Goal: Transaction & Acquisition: Purchase product/service

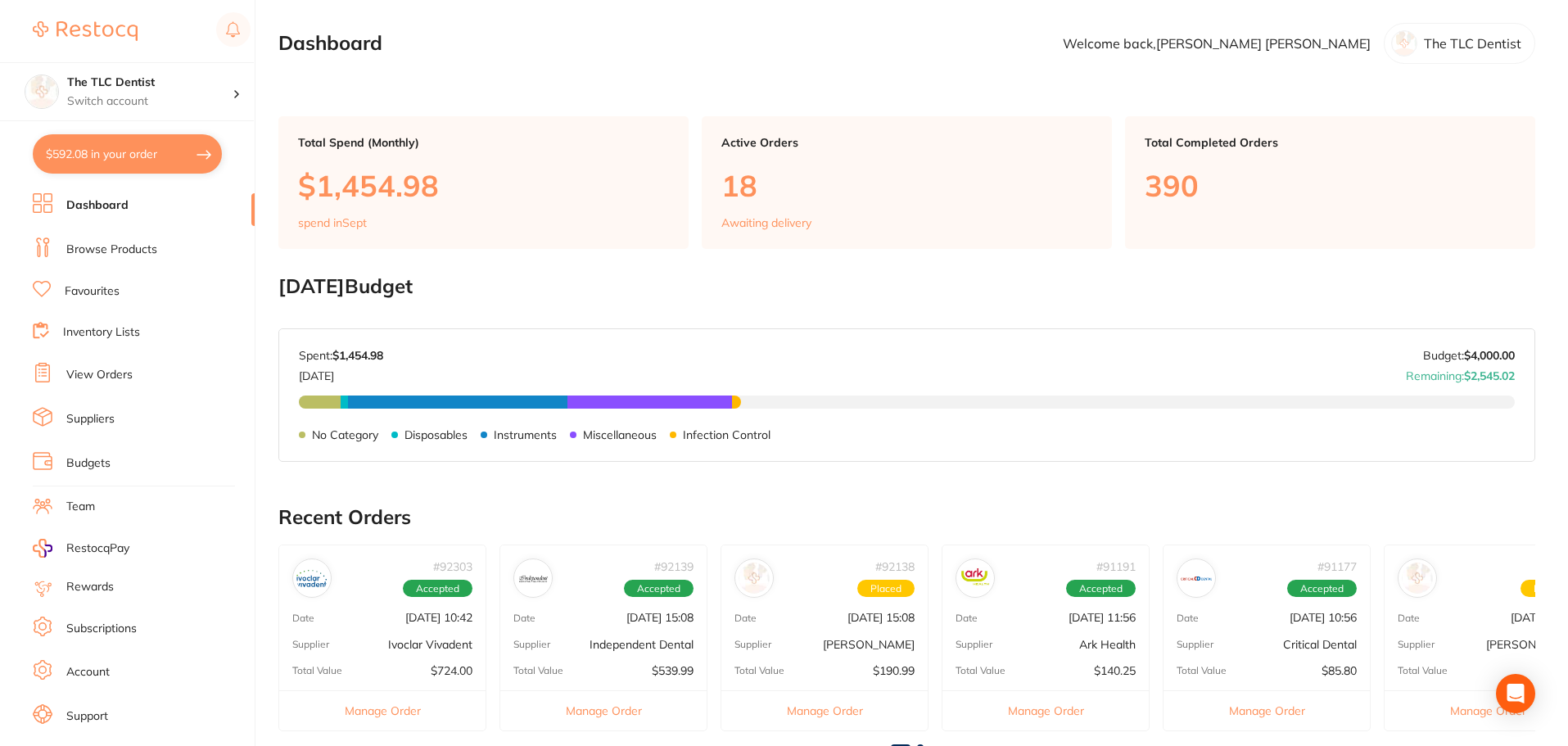
click at [138, 153] on button "$592.08 in your order" at bounding box center [127, 153] width 190 height 39
checkbox input "true"
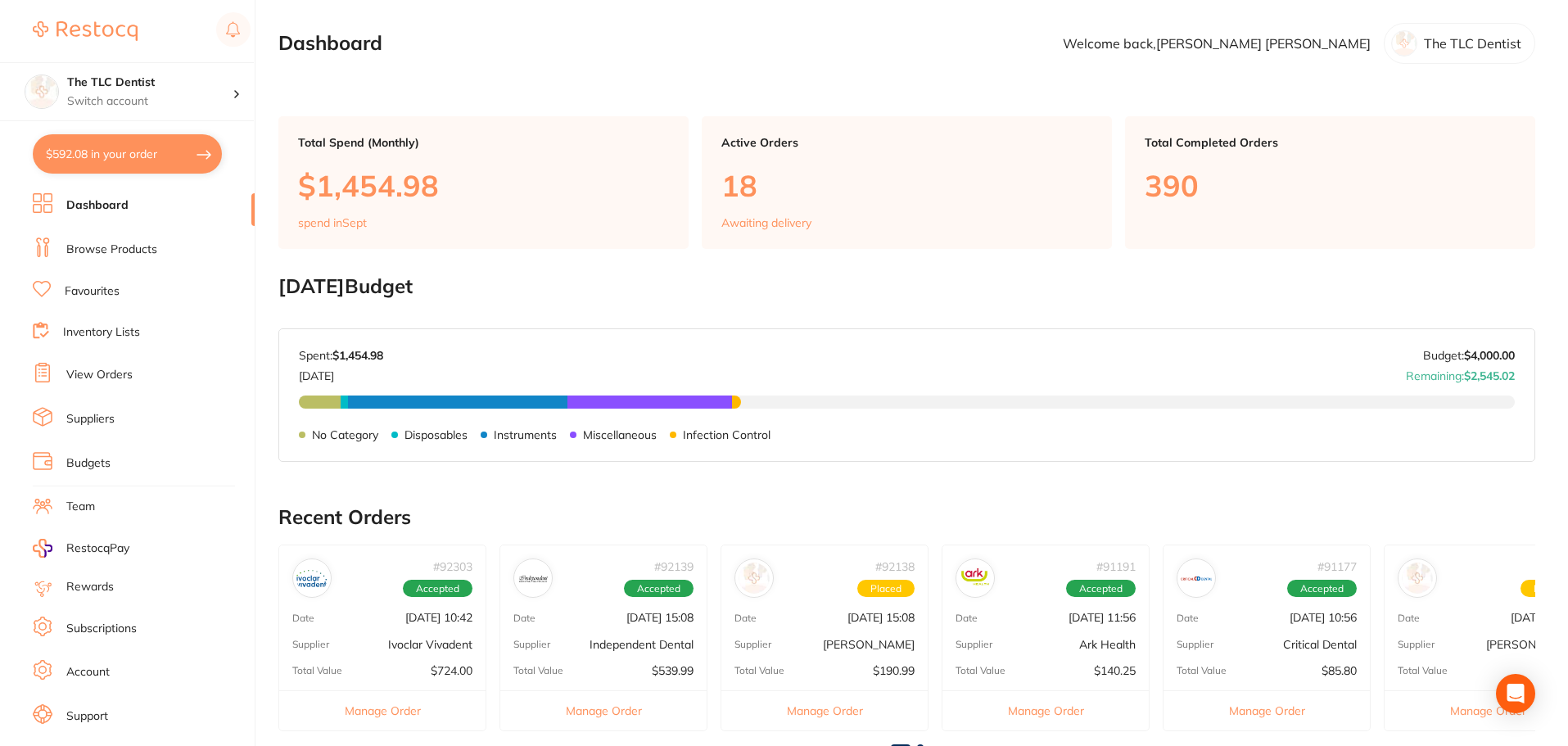
checkbox input "true"
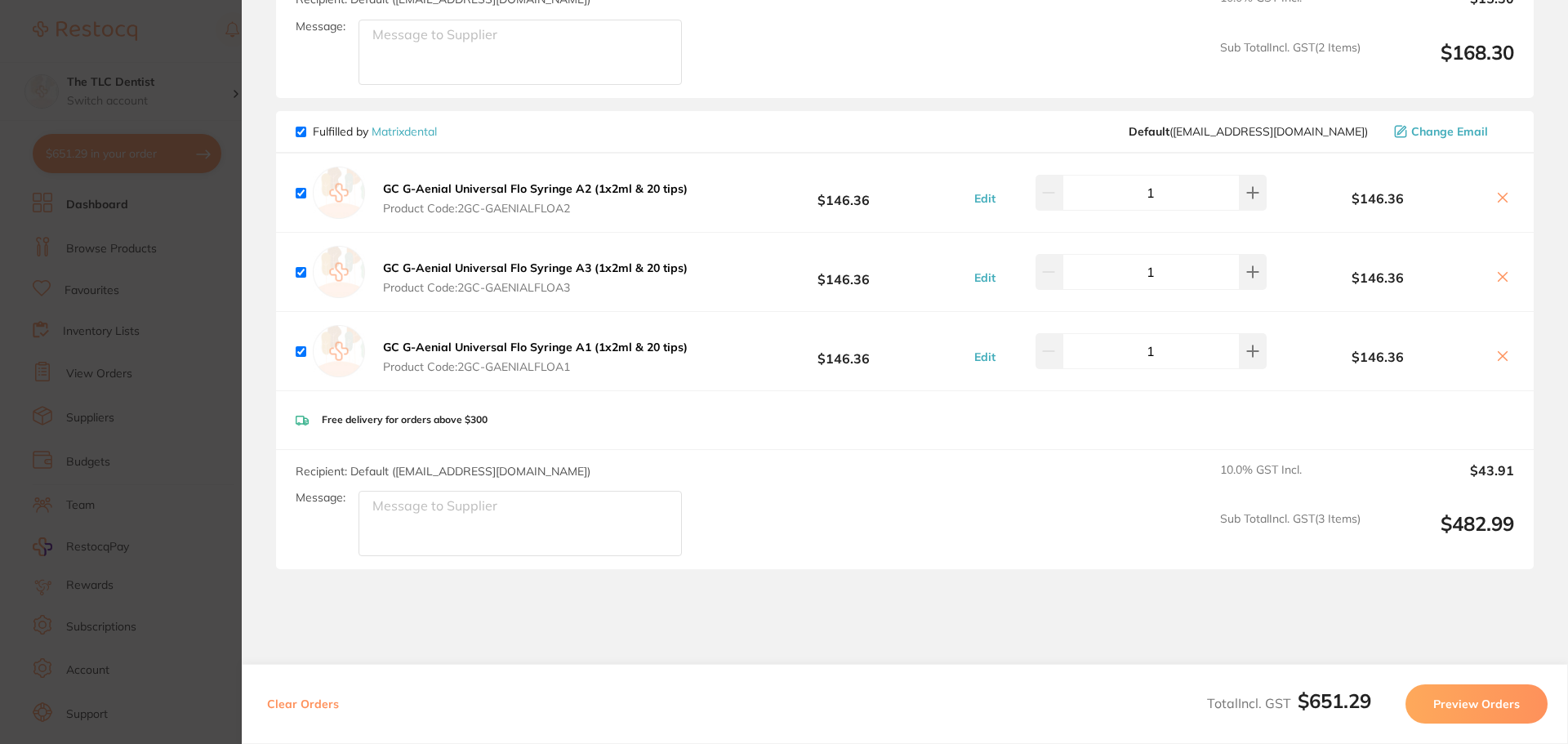
scroll to position [490, 0]
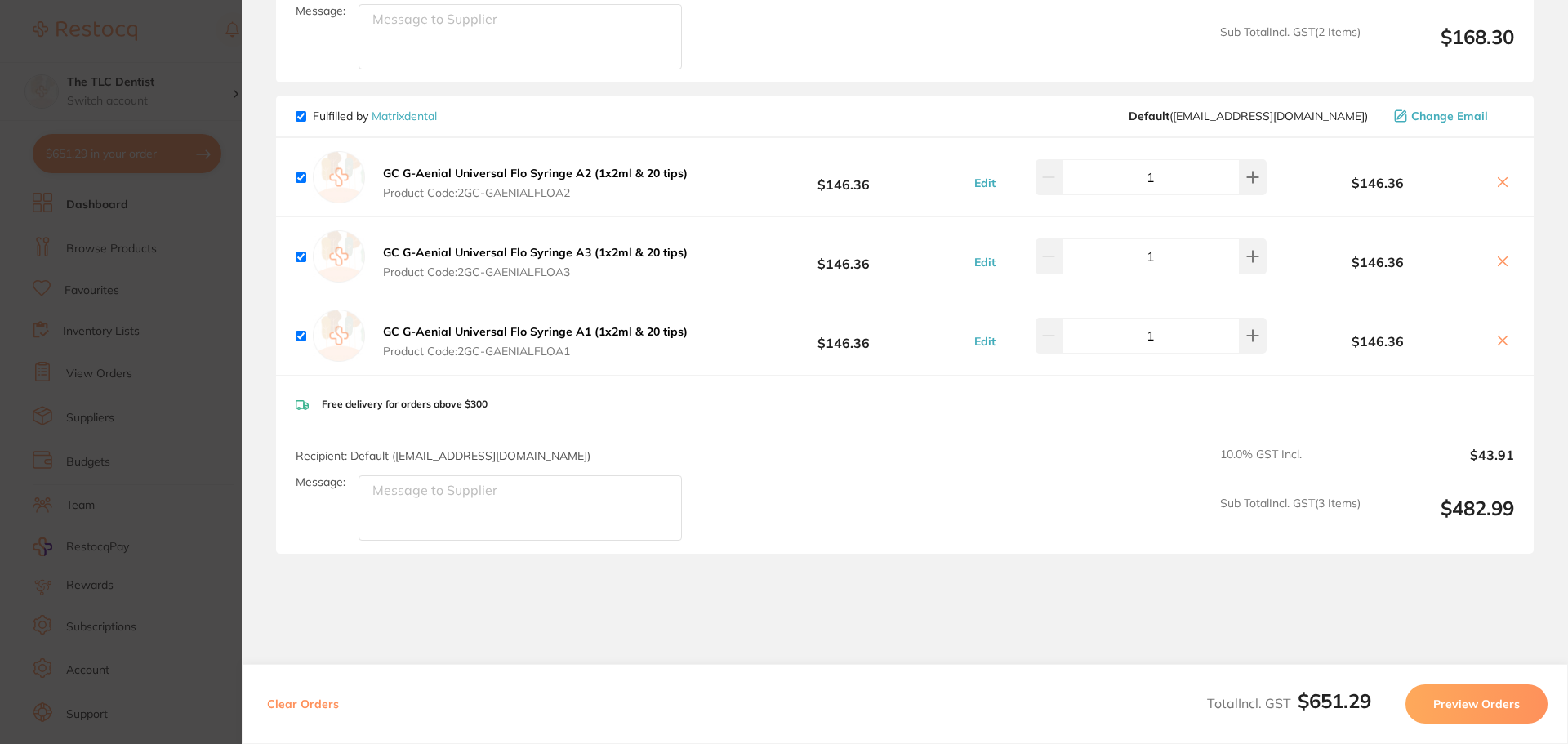
click at [261, 326] on section "Review Orders Your orders are being processed and we will notify you once we ha…" at bounding box center [905, 372] width 1327 height 744
click at [125, 215] on section "Update RRP Set your pre negotiated price for this item. Item Agreed RRP (excl. …" at bounding box center [784, 372] width 1568 height 744
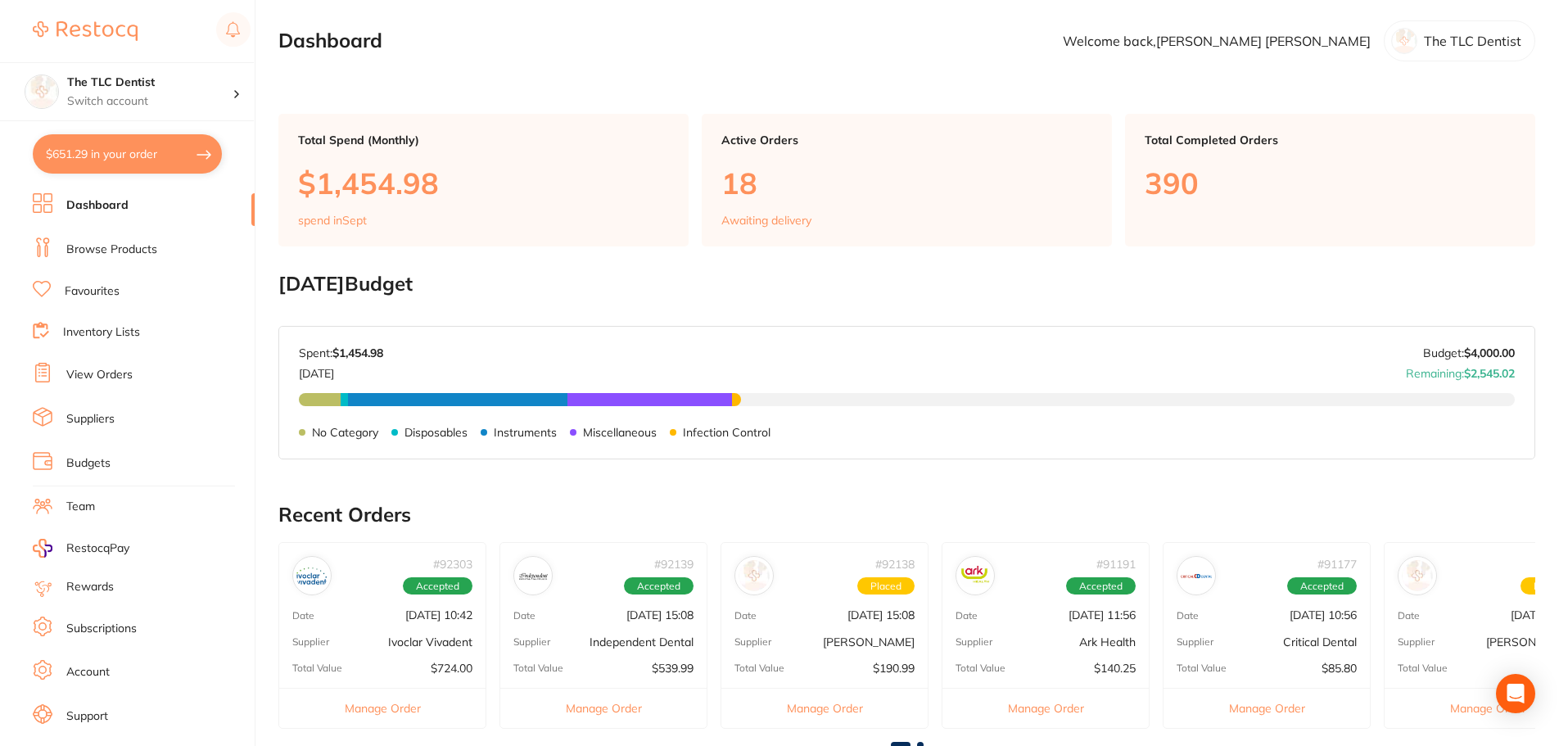
click at [108, 201] on link "Dashboard" at bounding box center [97, 205] width 62 height 16
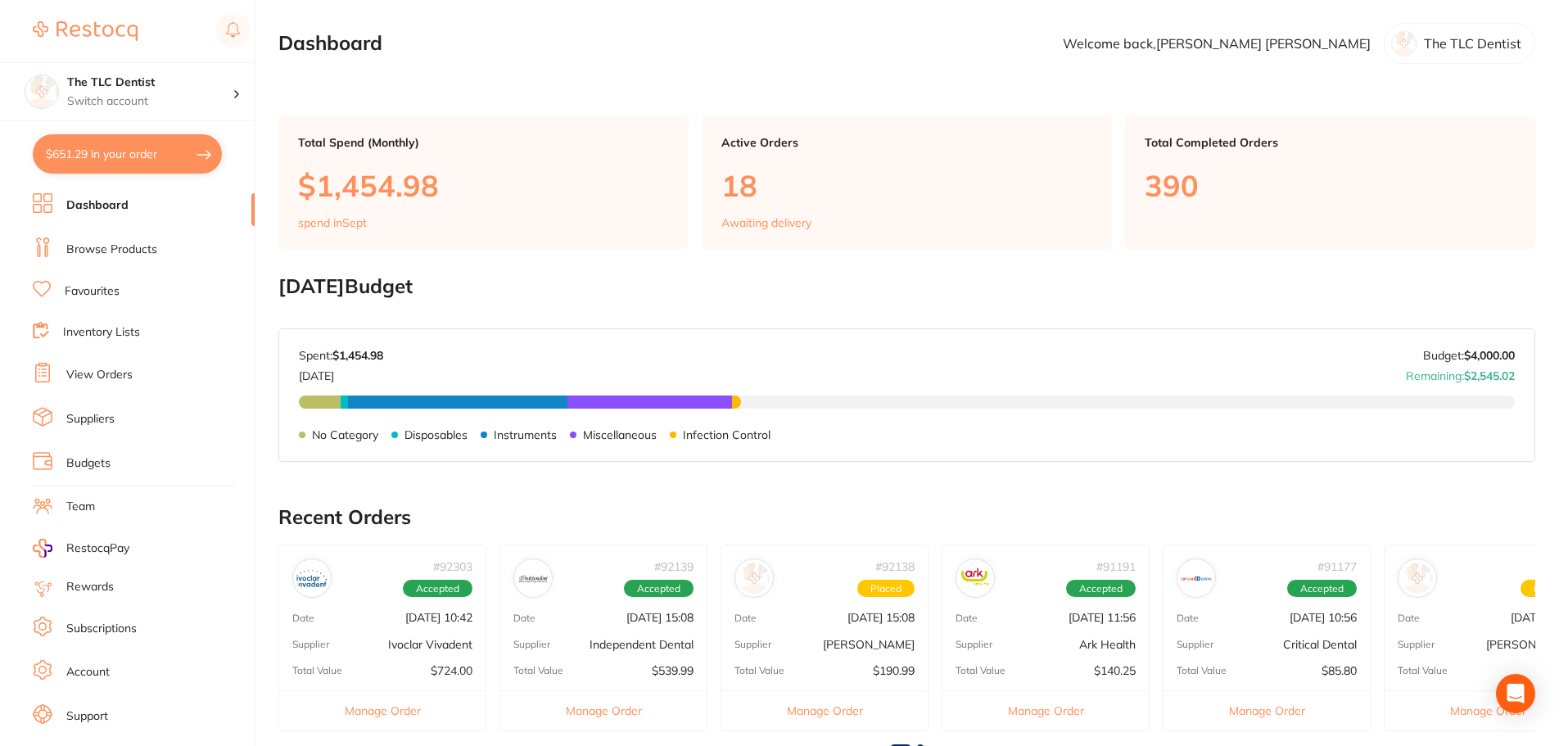
click at [76, 254] on link "Browse Products" at bounding box center [111, 250] width 90 height 16
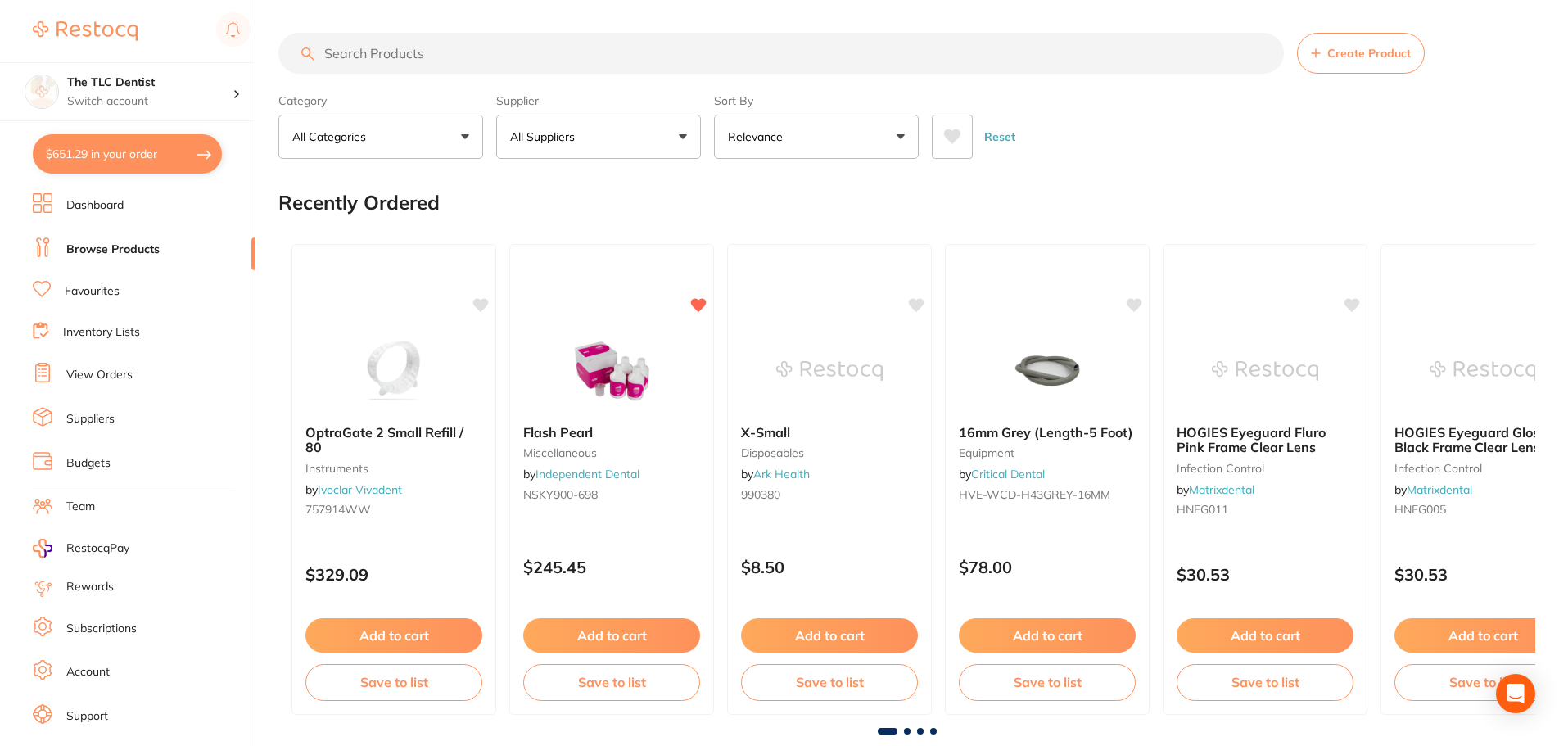
click at [662, 60] on input "search" at bounding box center [781, 52] width 1006 height 41
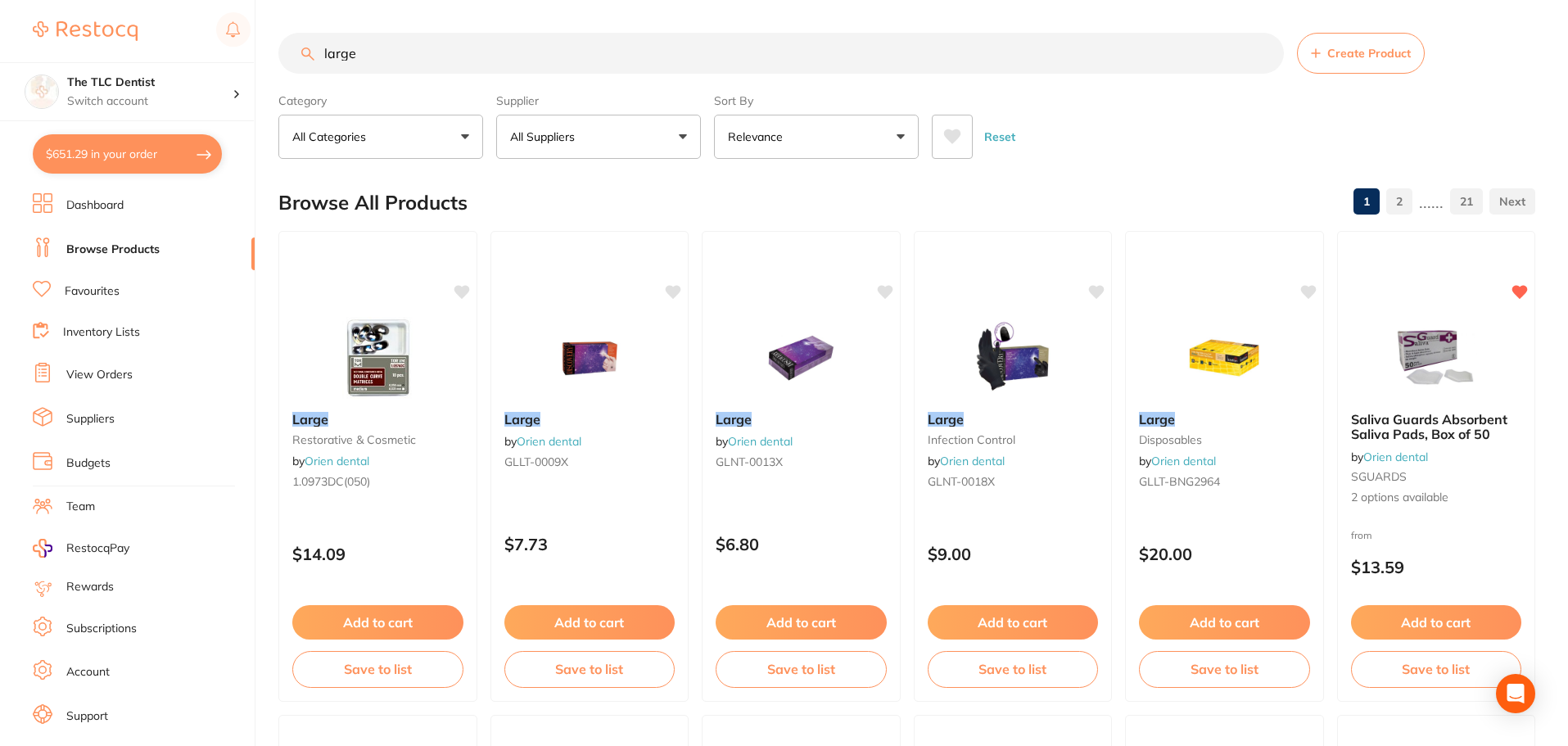
type input "large"
click at [948, 135] on icon at bounding box center [953, 136] width 17 height 14
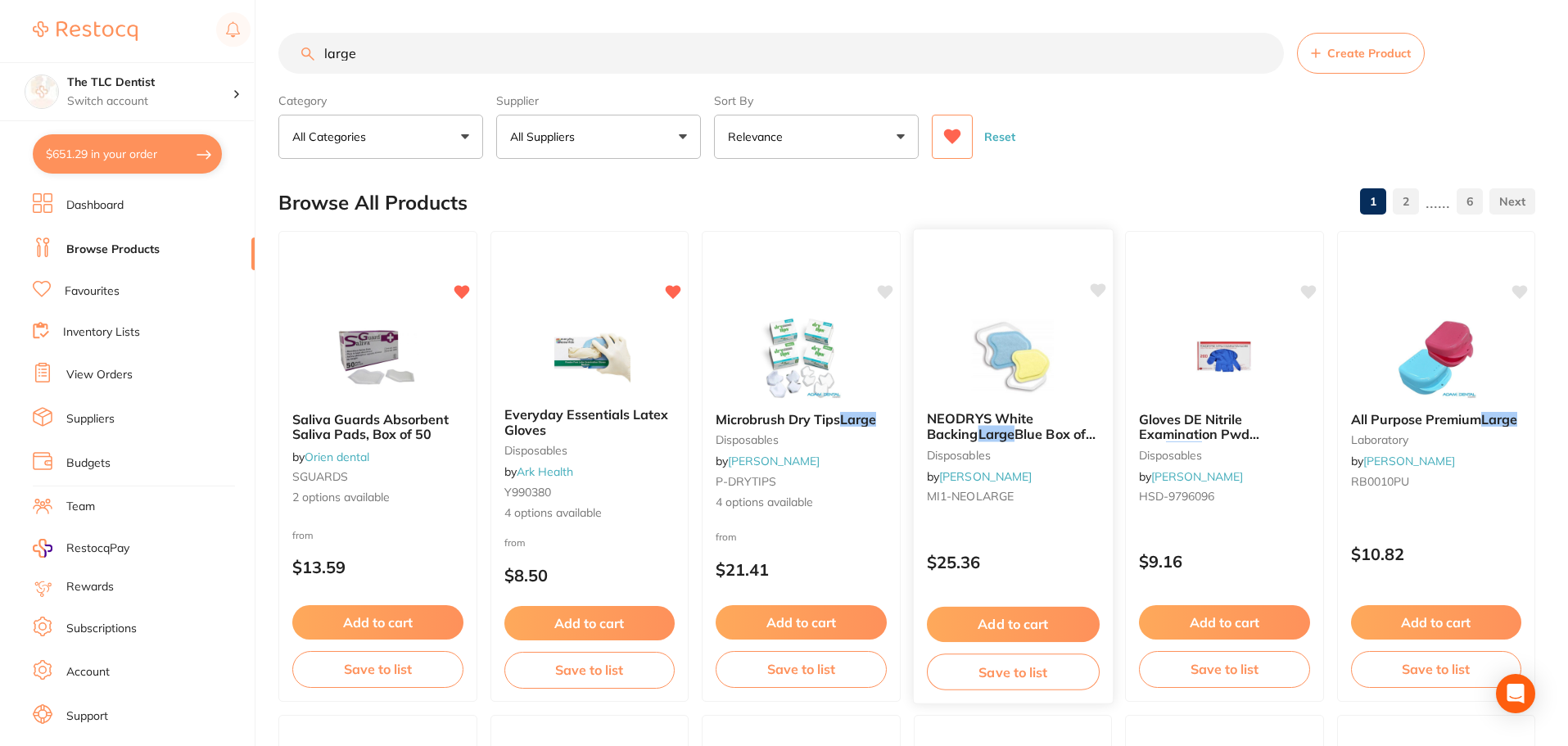
scroll to position [82, 0]
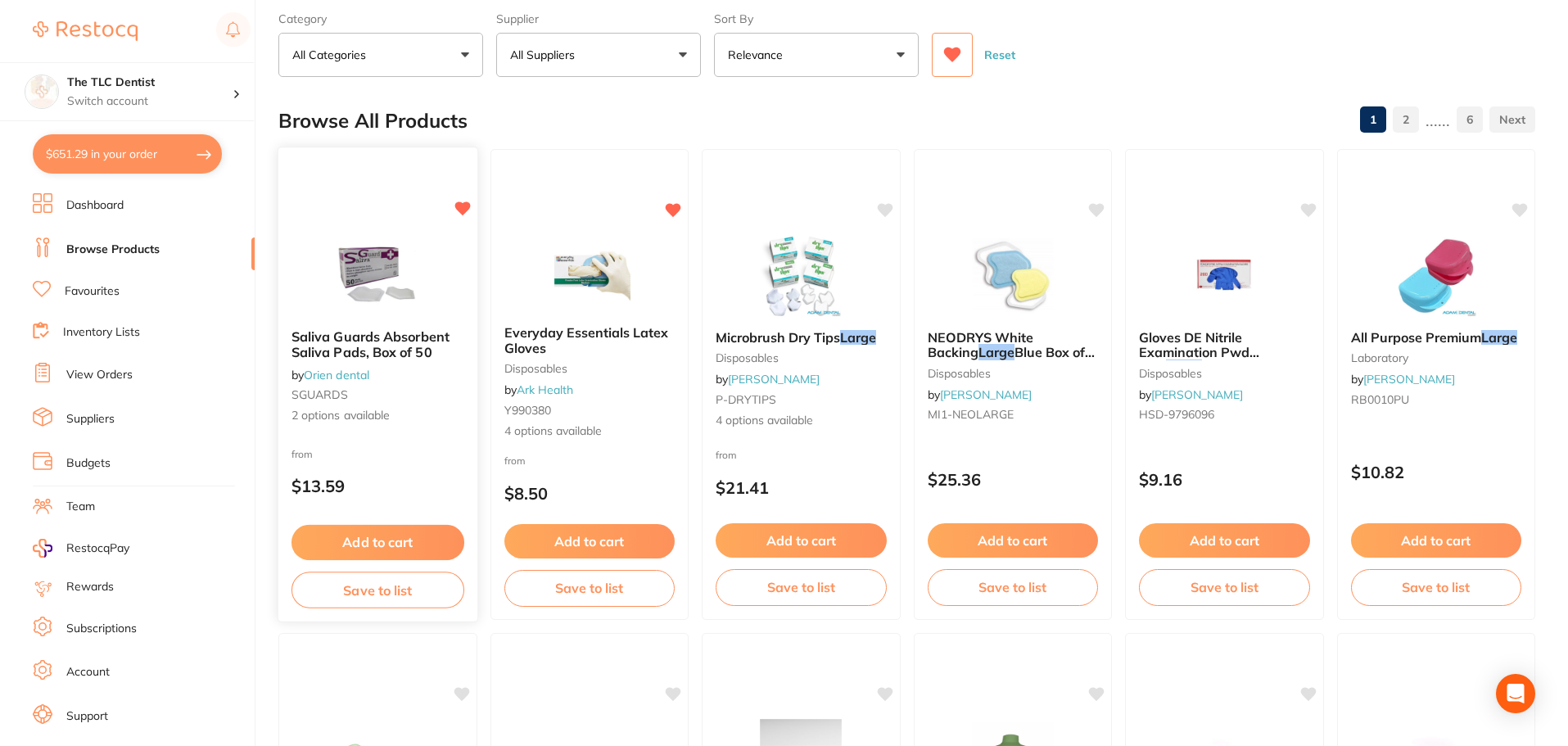
click at [409, 423] on span "2 options available" at bounding box center [377, 415] width 172 height 16
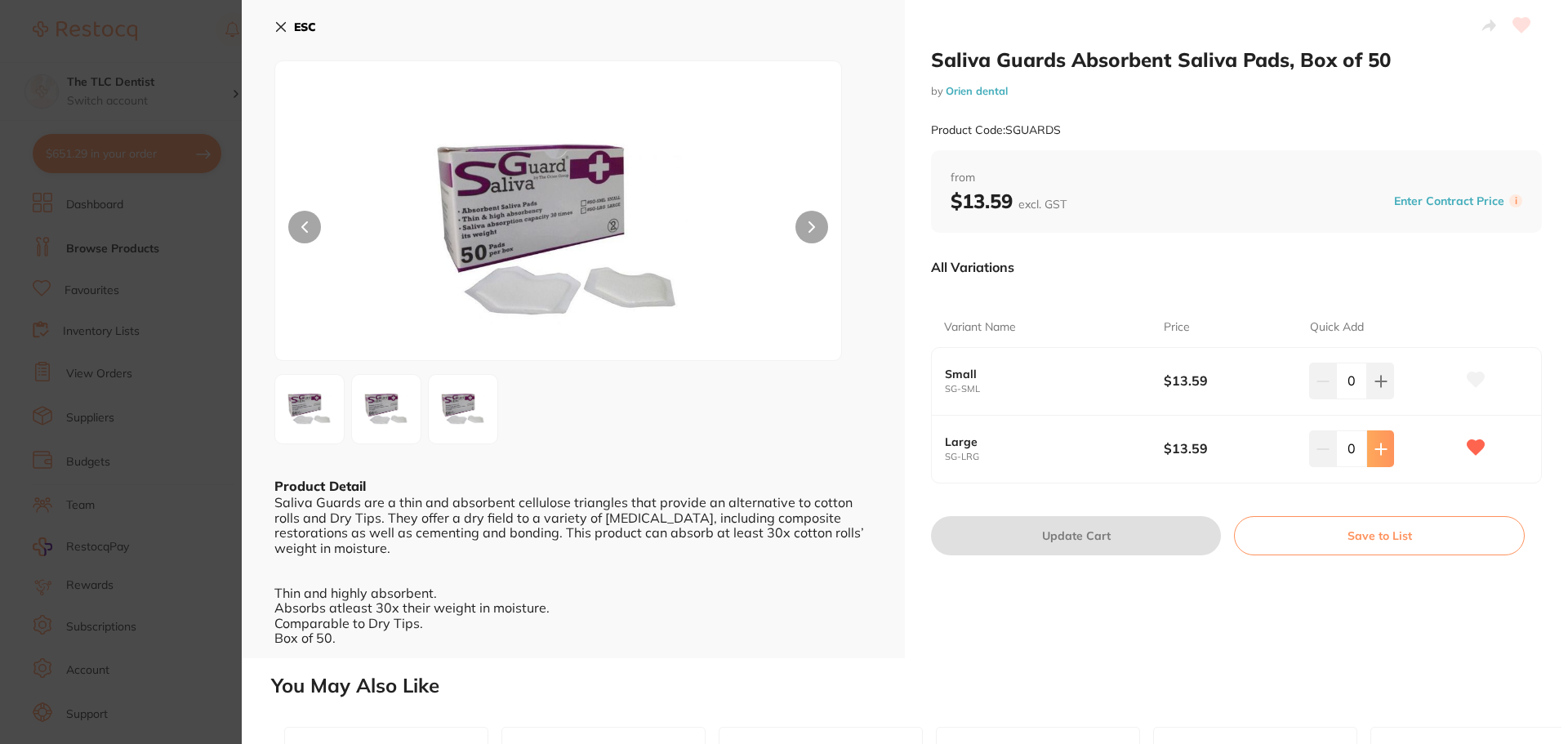
click at [1375, 446] on icon at bounding box center [1382, 449] width 13 height 13
type input "1"
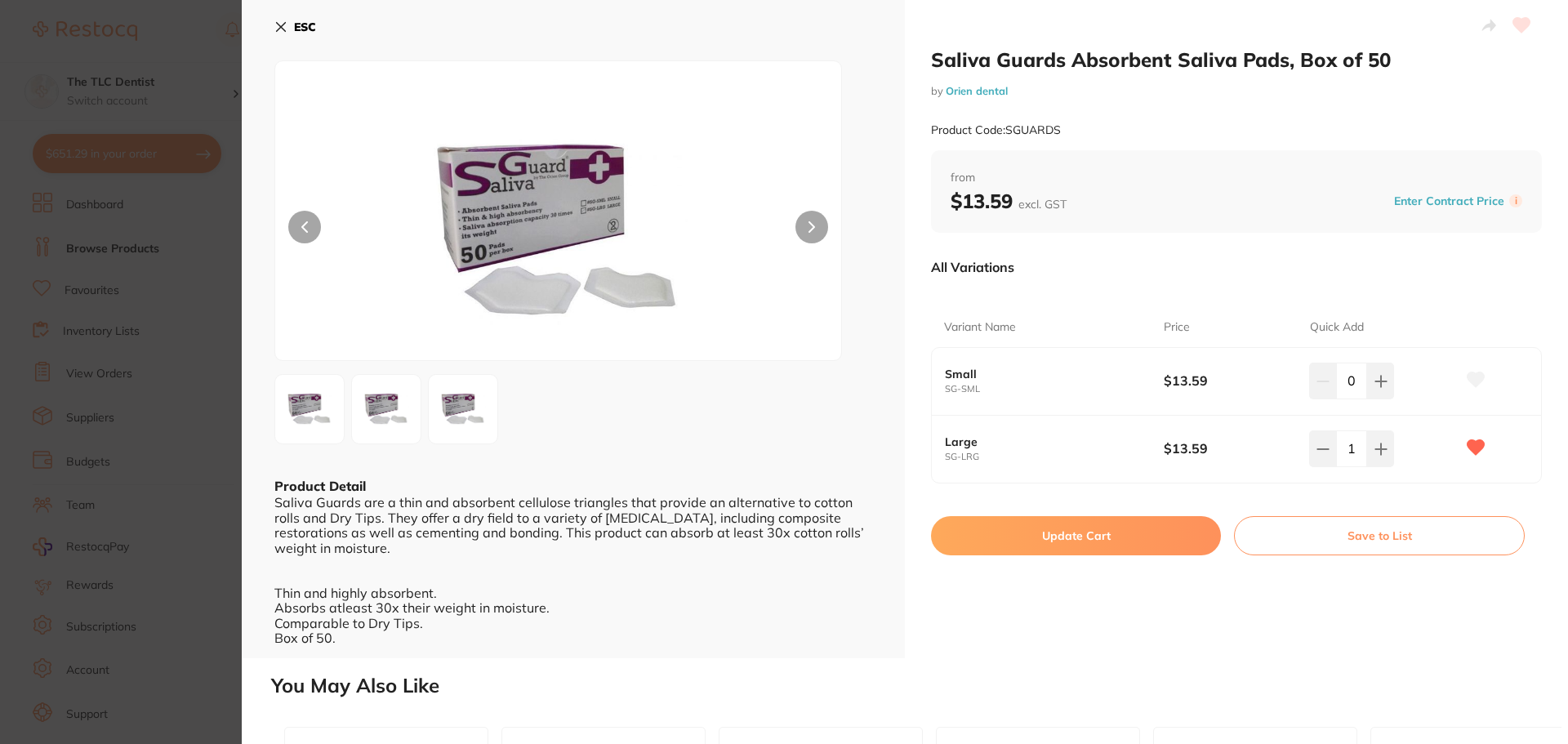
click at [1121, 537] on button "Update Cart" at bounding box center [1076, 535] width 290 height 39
checkbox input "false"
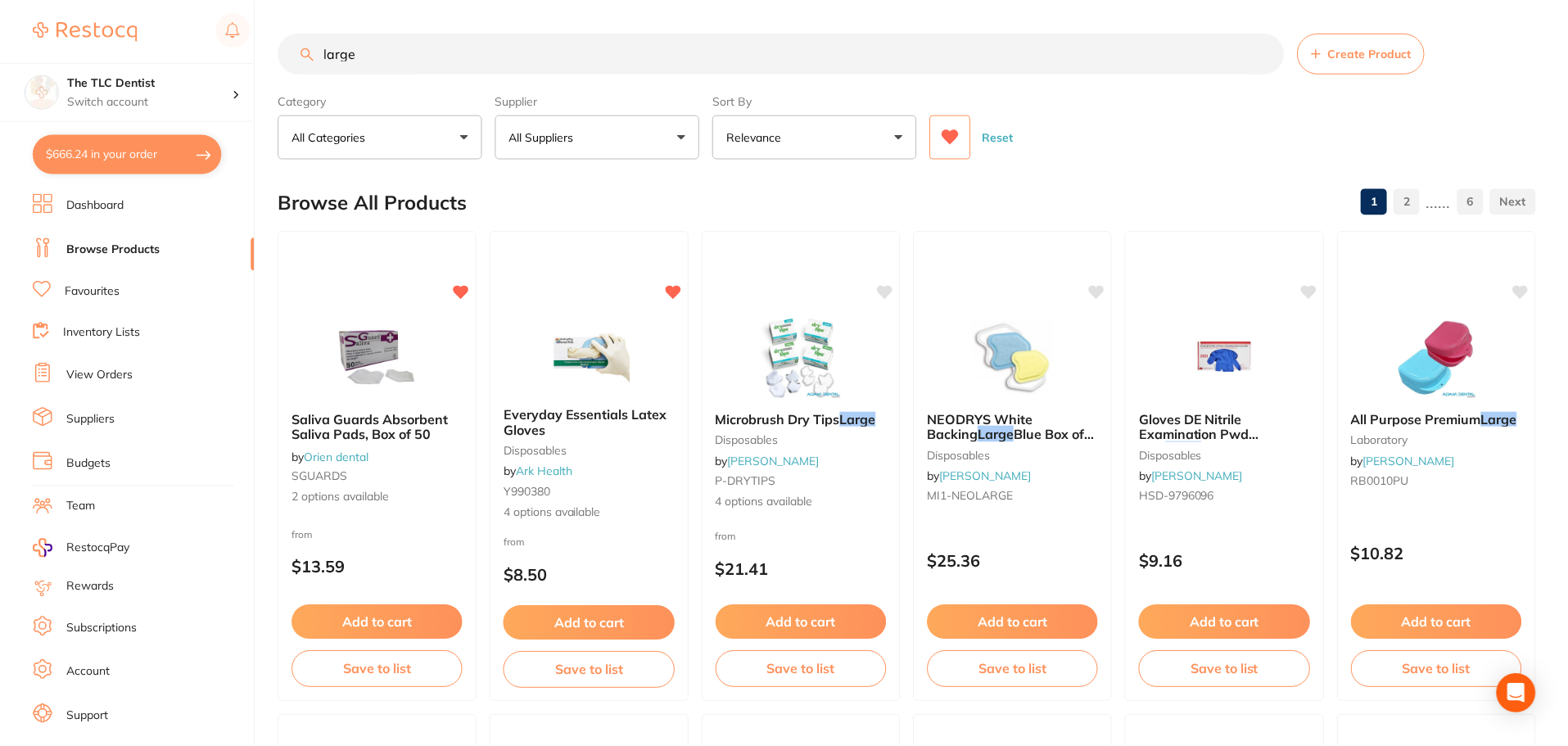
scroll to position [82, 0]
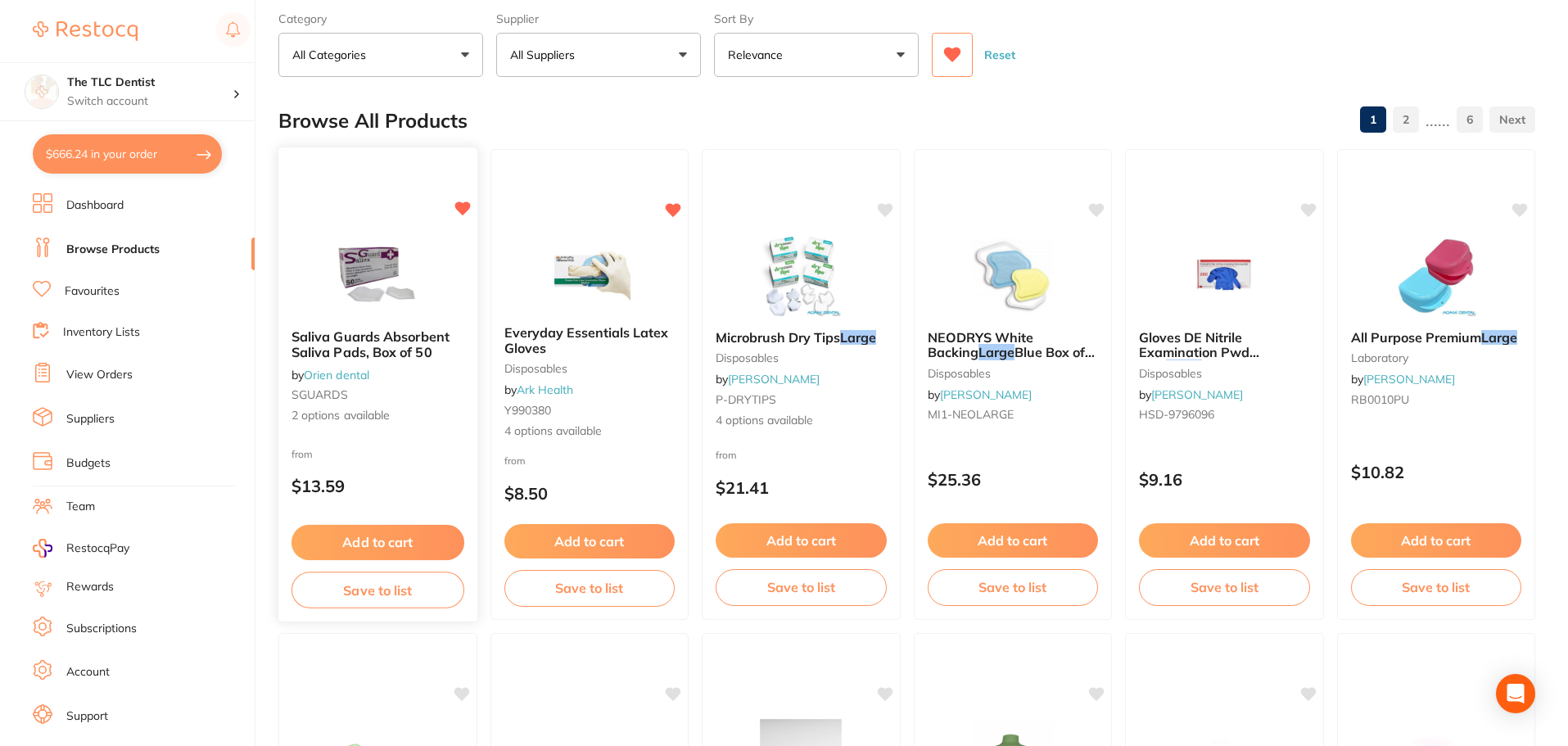
click at [396, 417] on span "2 options available" at bounding box center [377, 415] width 172 height 16
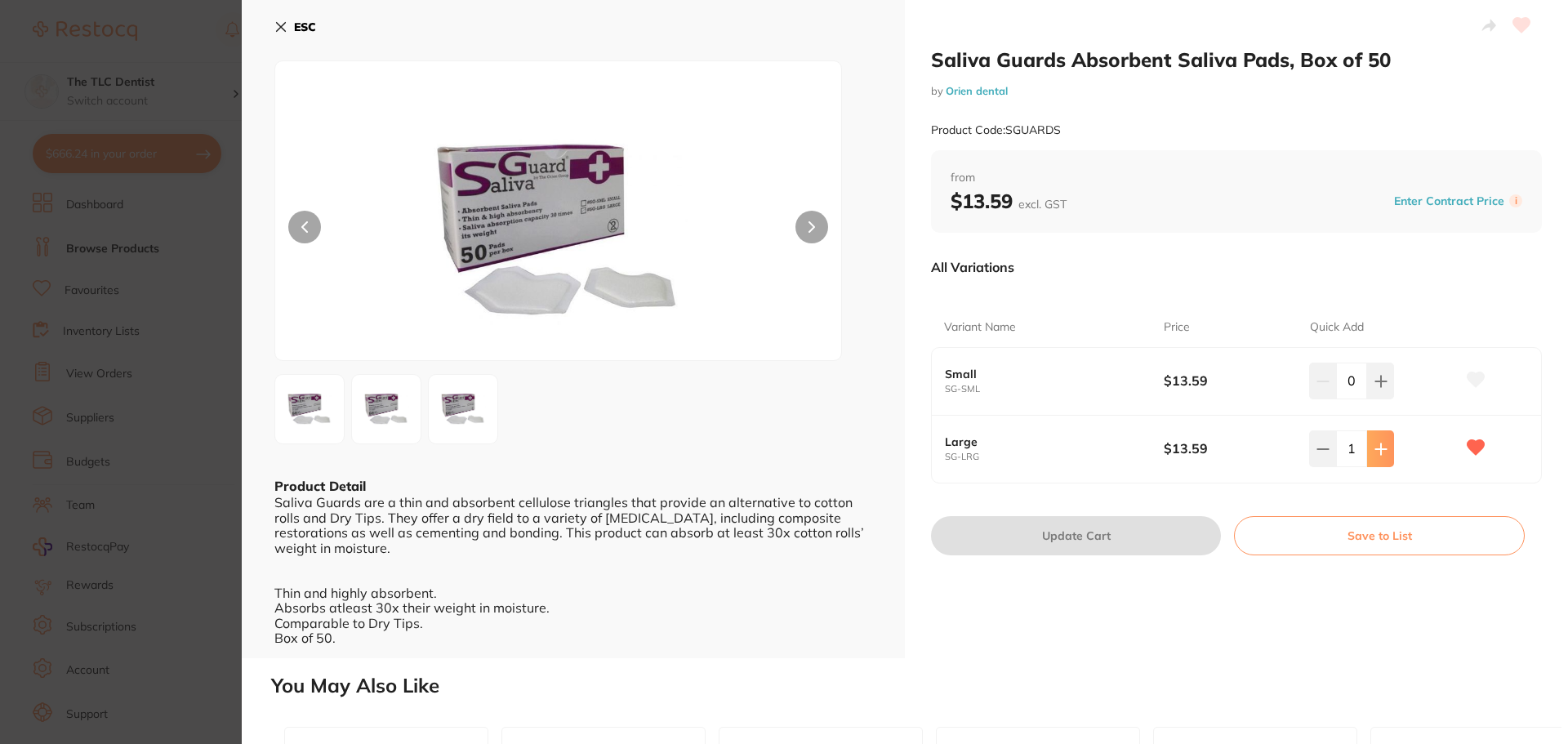
click at [1384, 448] on icon at bounding box center [1381, 448] width 10 height 10
type input "2"
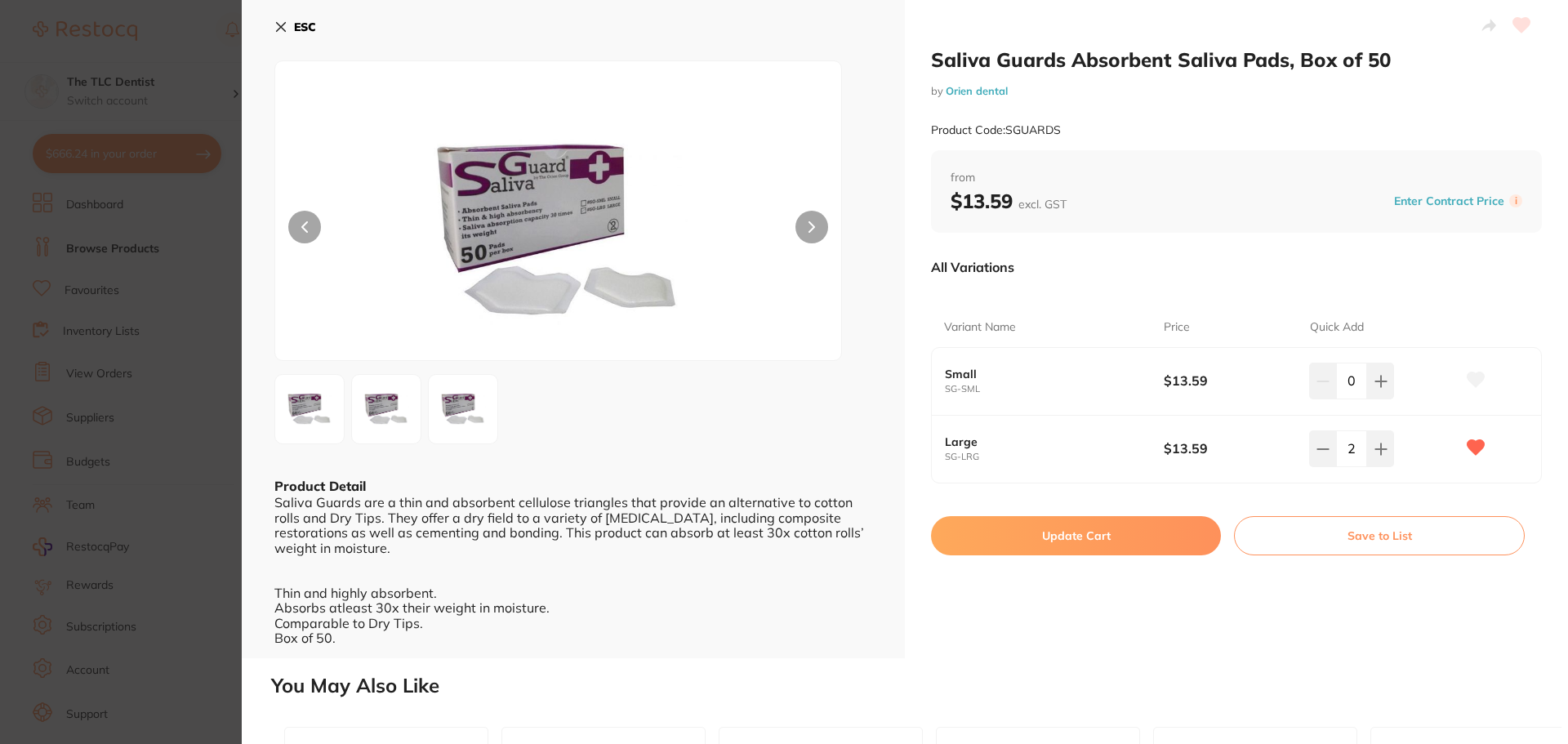
click at [1105, 537] on button "Update Cart" at bounding box center [1076, 535] width 290 height 39
type input "2"
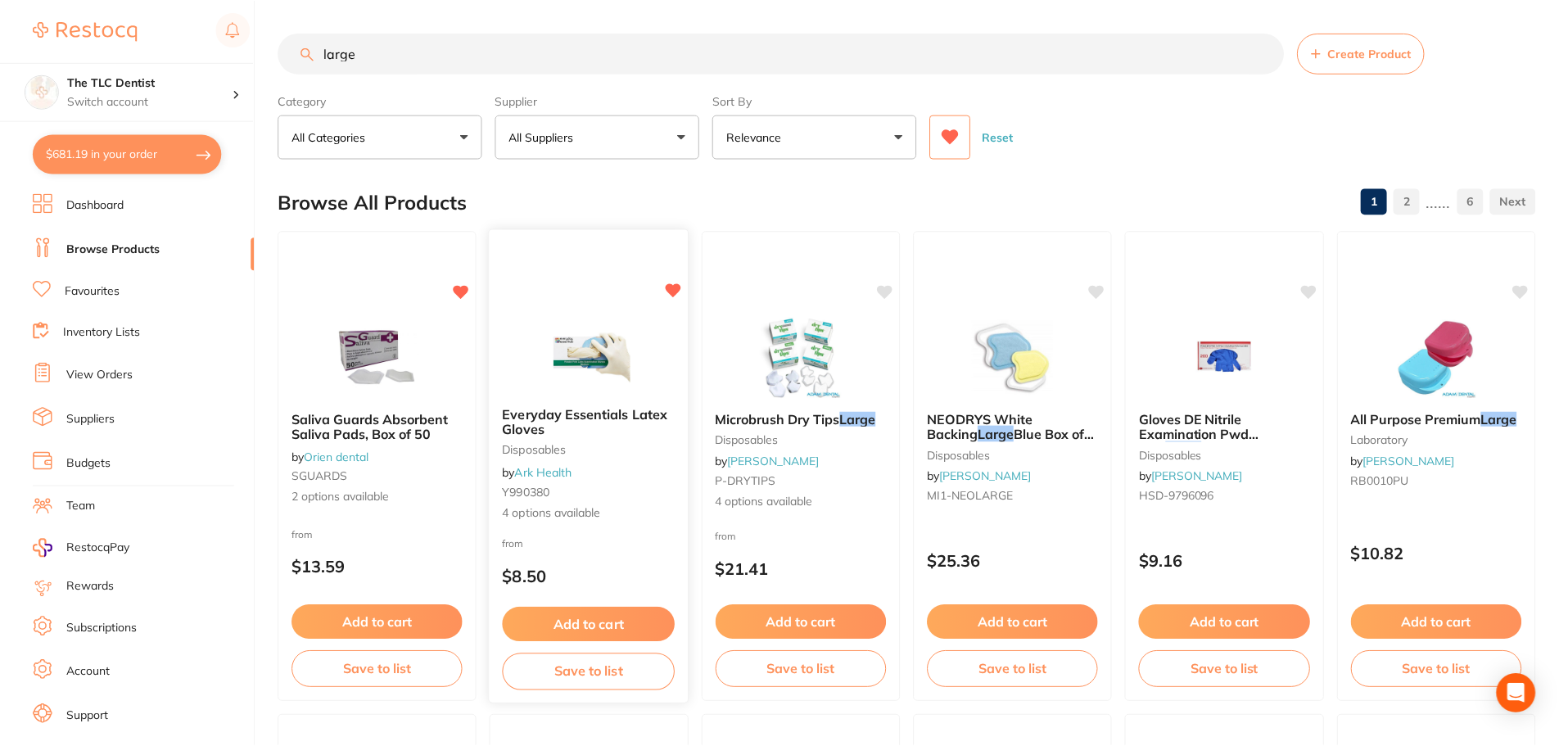
scroll to position [82, 0]
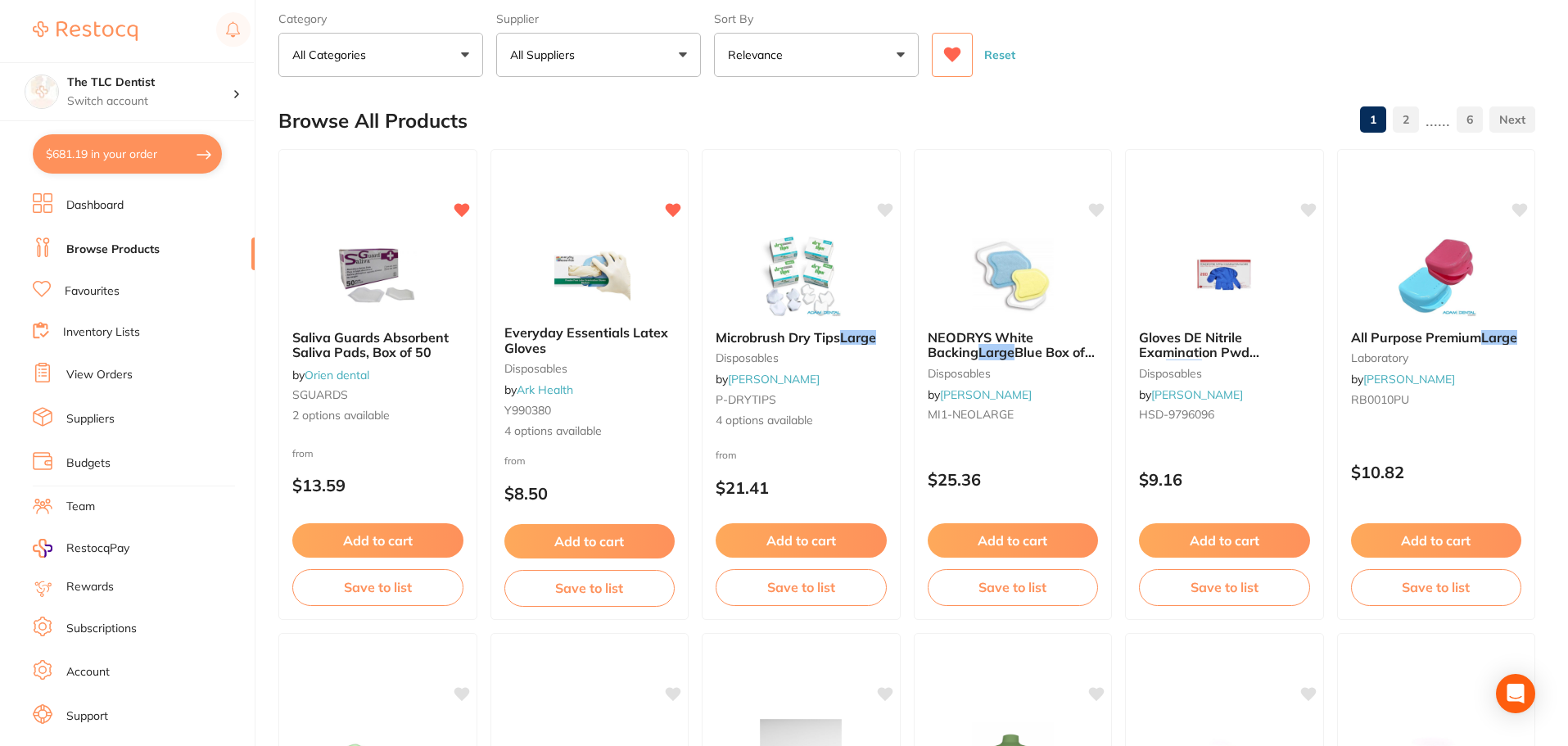
click at [115, 168] on button "$681.19 in your order" at bounding box center [127, 153] width 190 height 39
checkbox input "true"
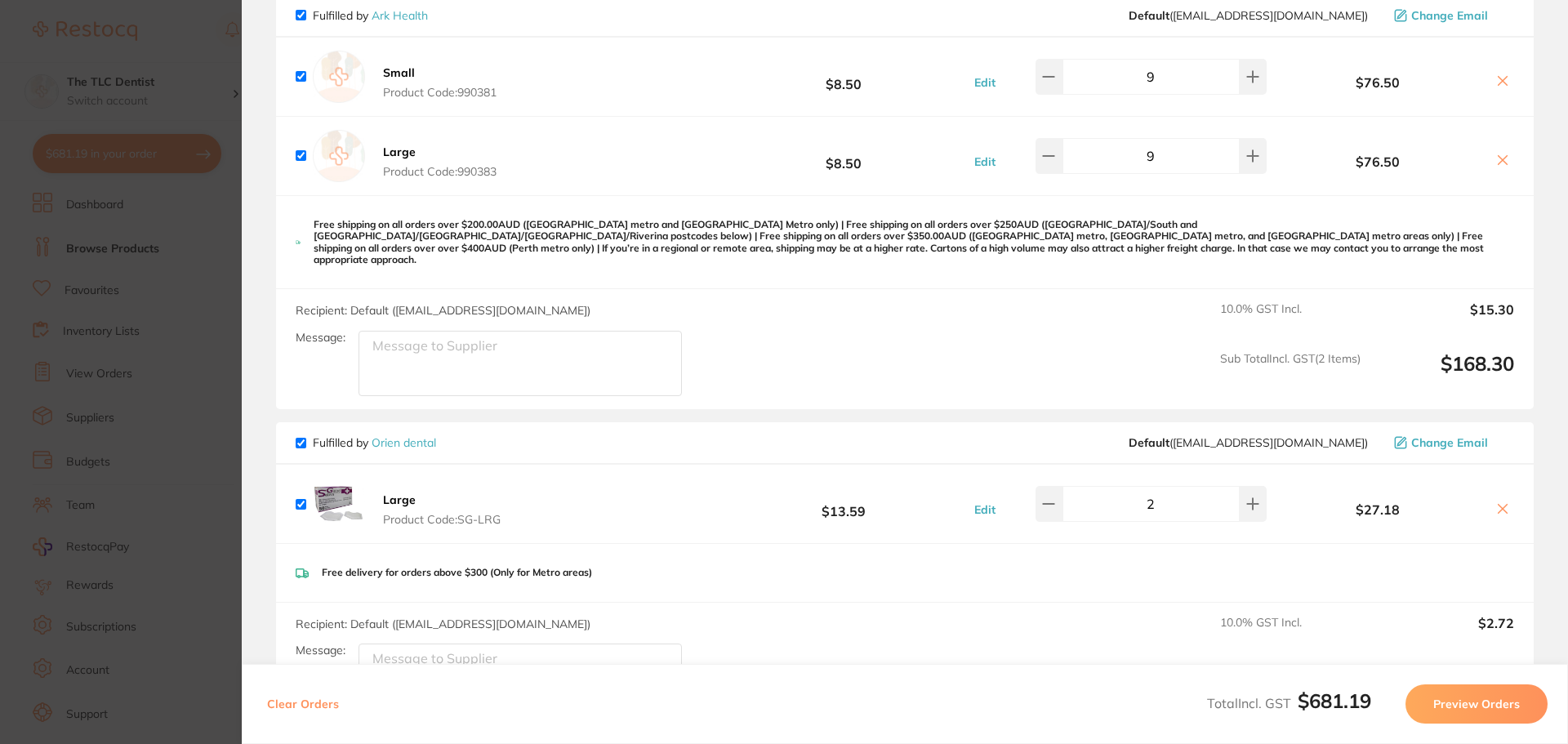
scroll to position [0, 0]
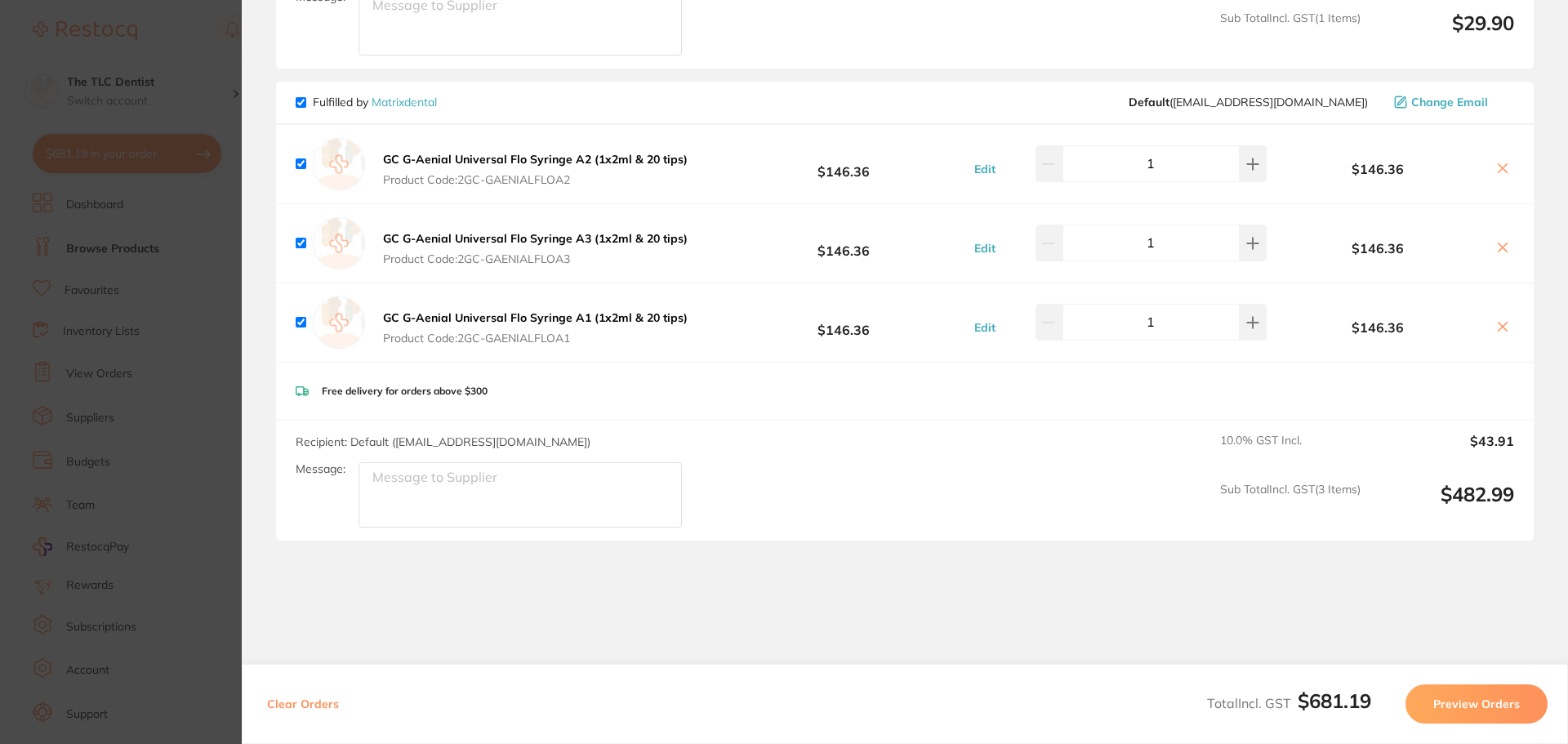
click at [1450, 697] on button "Preview Orders" at bounding box center [1477, 703] width 143 height 39
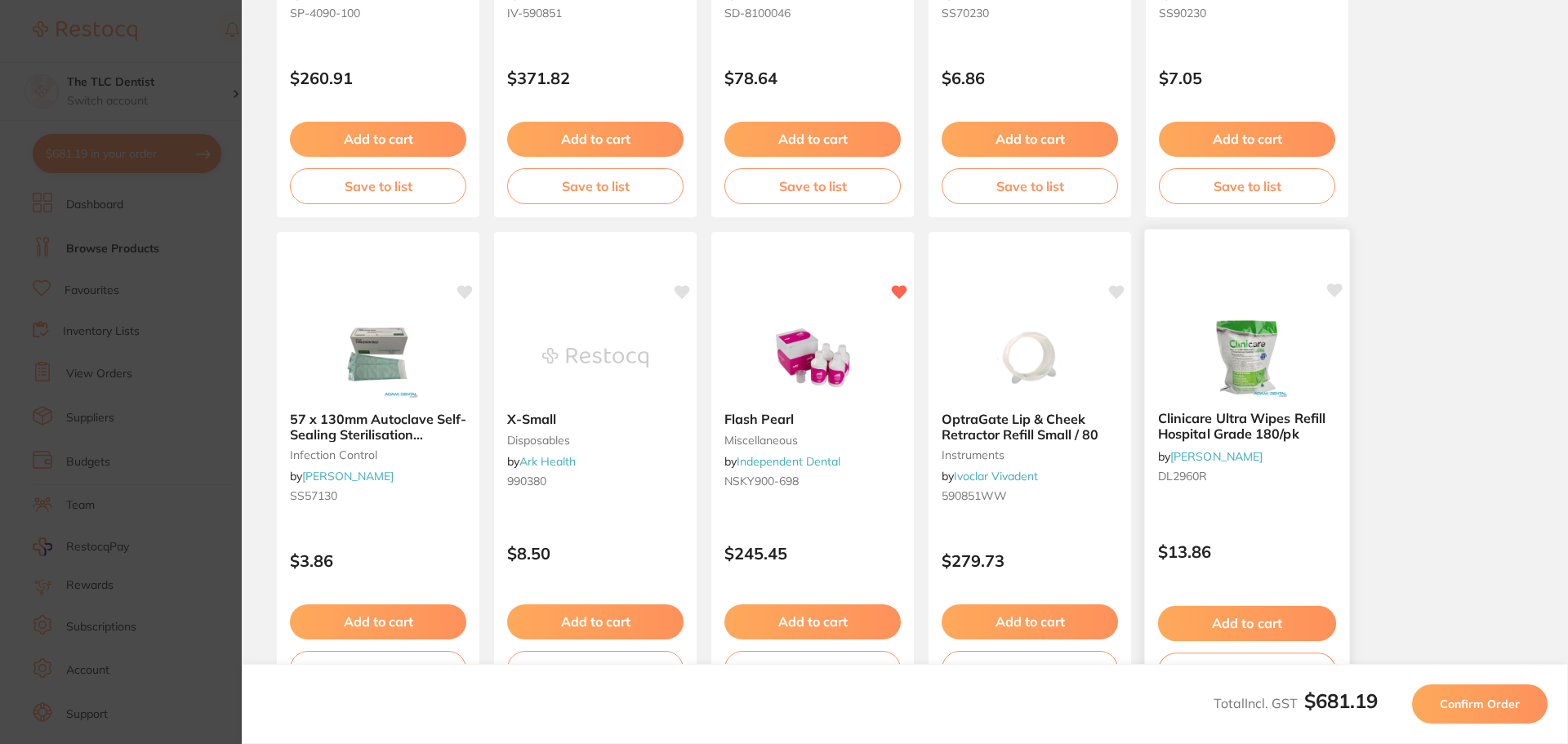
scroll to position [409, 0]
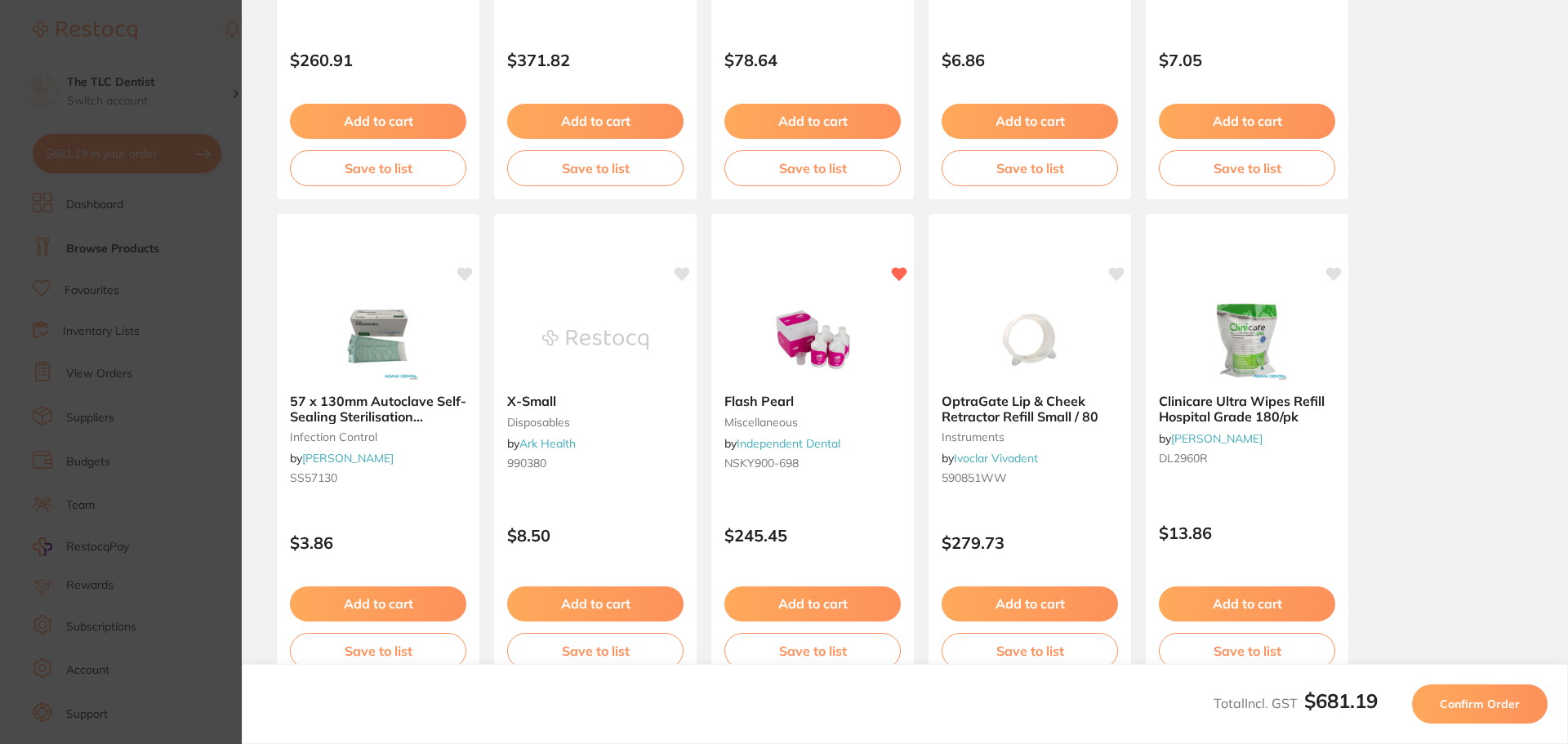
drag, startPoint x: 1295, startPoint y: 642, endPoint x: 1409, endPoint y: 34, distance: 618.6
click at [1409, 34] on div "SEPTANEST 4% with 1:100000 [MEDICAL_DATA] 2.2ml 2xBox 50 GOLD anaesthetic by [P…" at bounding box center [906, 190] width 1258 height 985
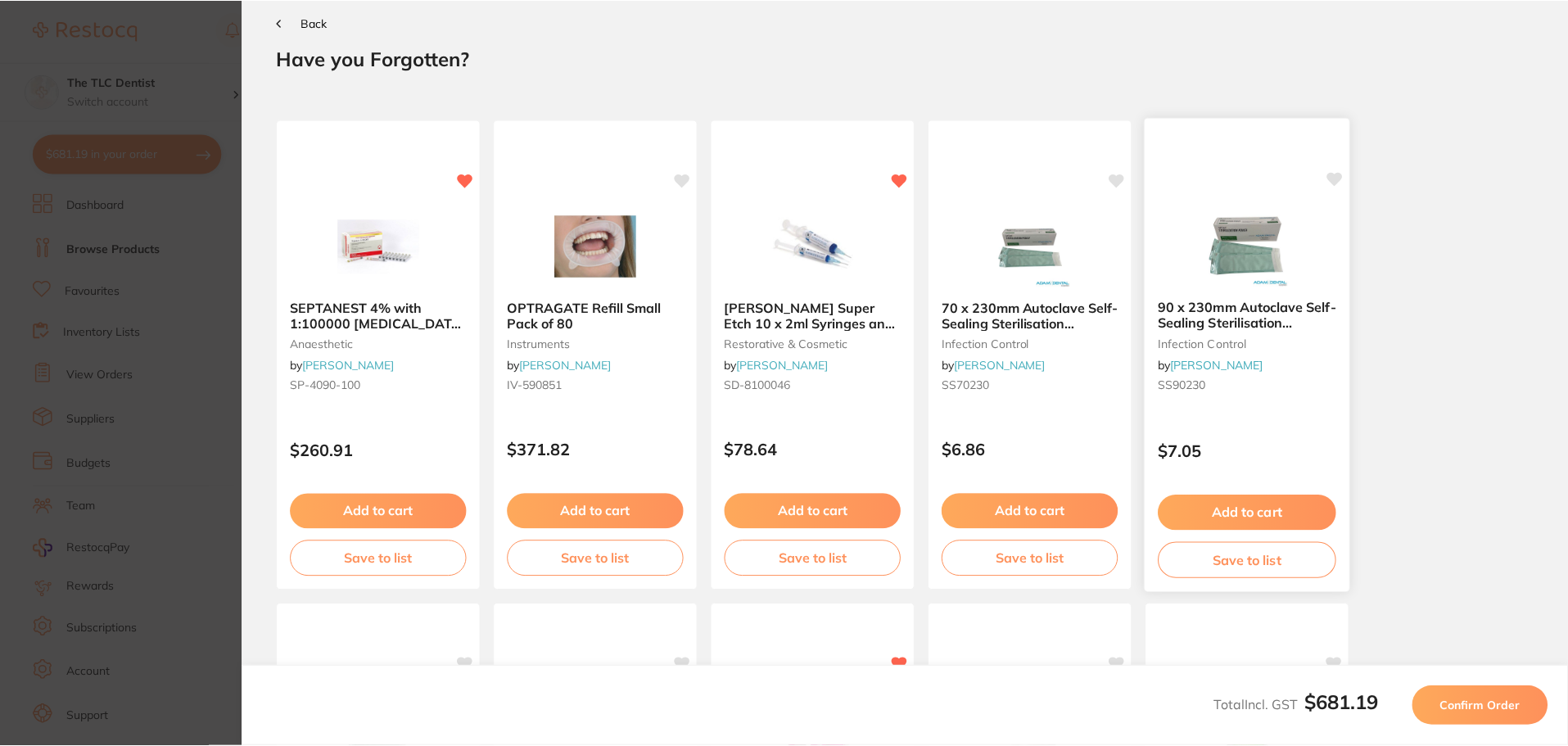
scroll to position [0, 0]
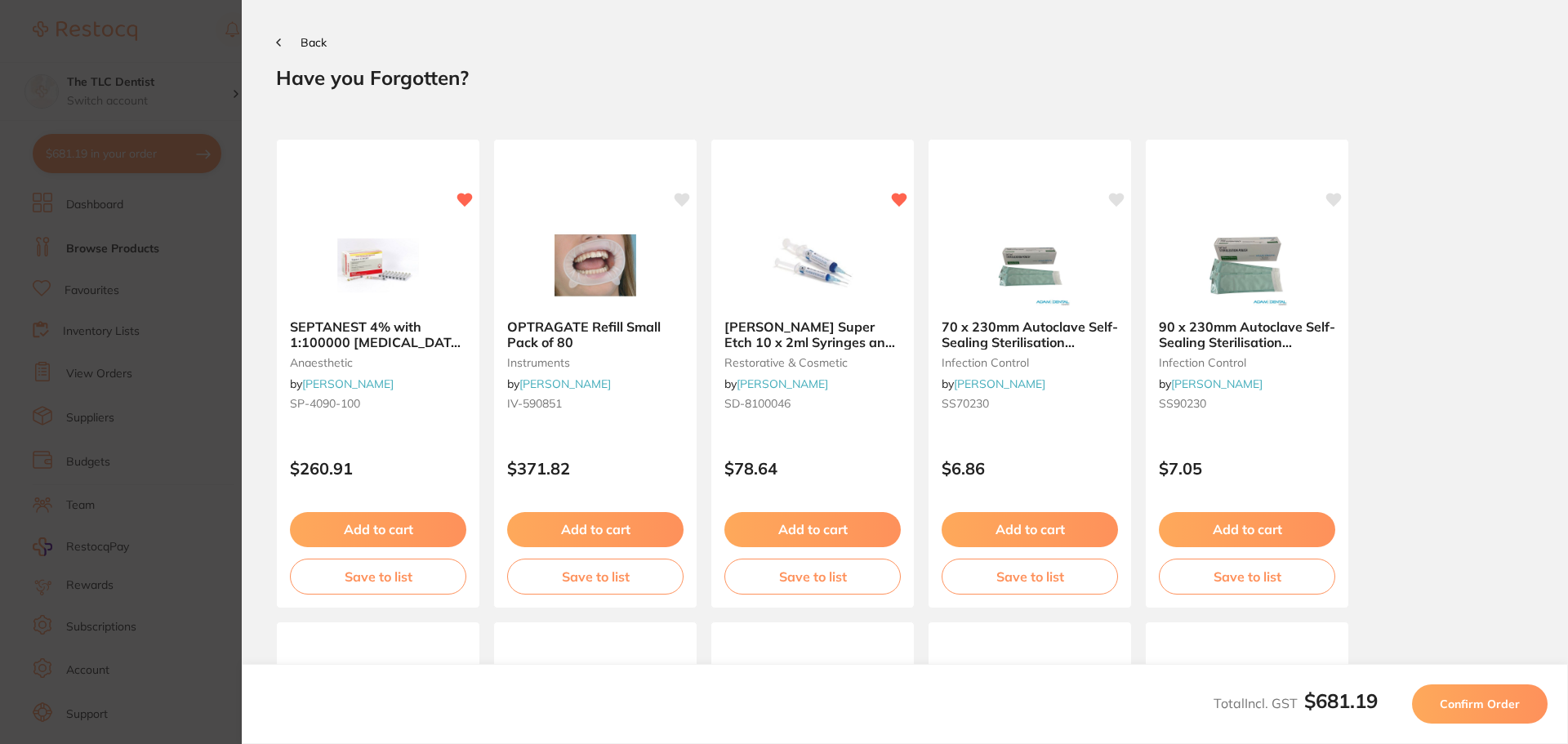
click at [1460, 702] on span "Confirm Order" at bounding box center [1480, 703] width 80 height 14
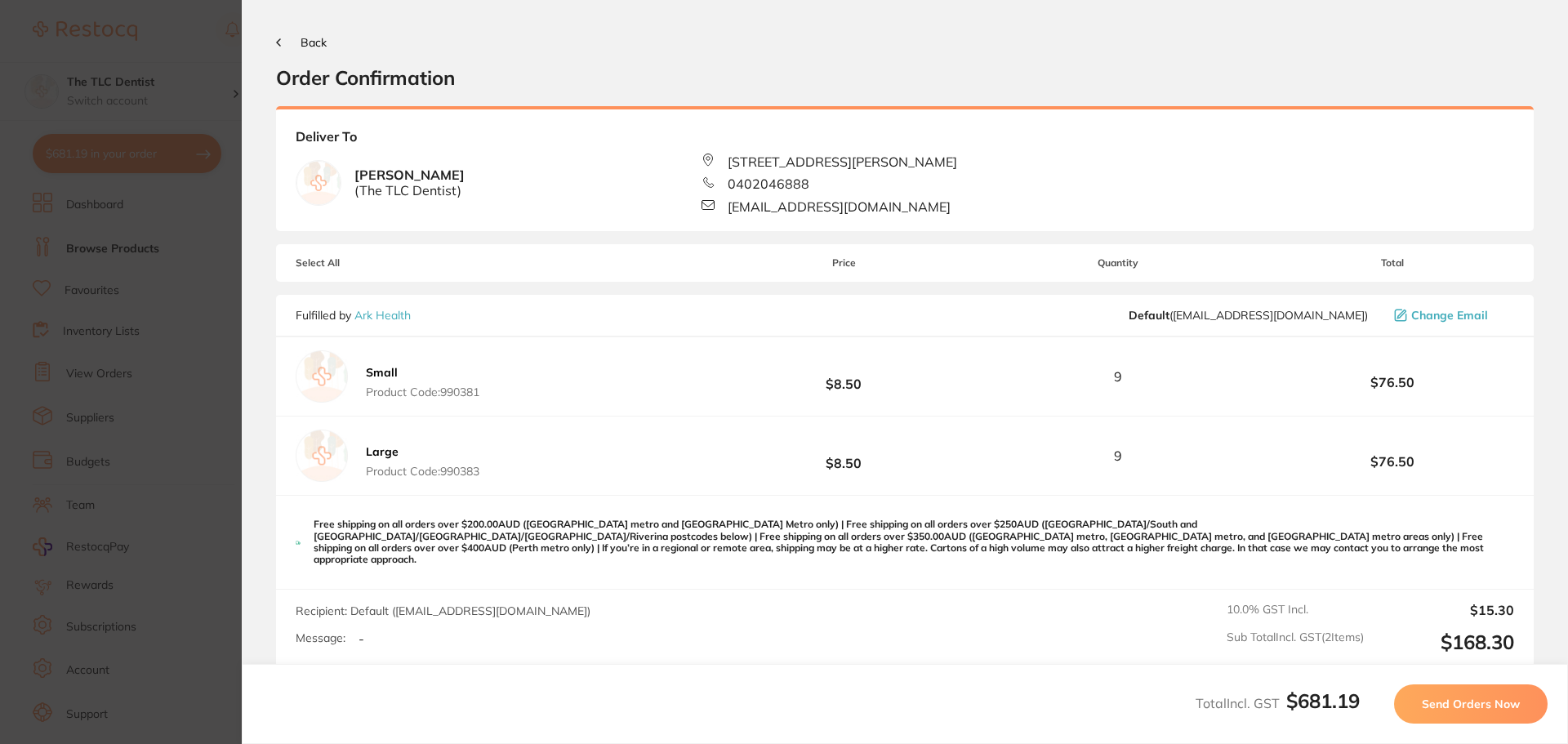
click at [1475, 702] on span "Send Orders Now" at bounding box center [1471, 703] width 98 height 14
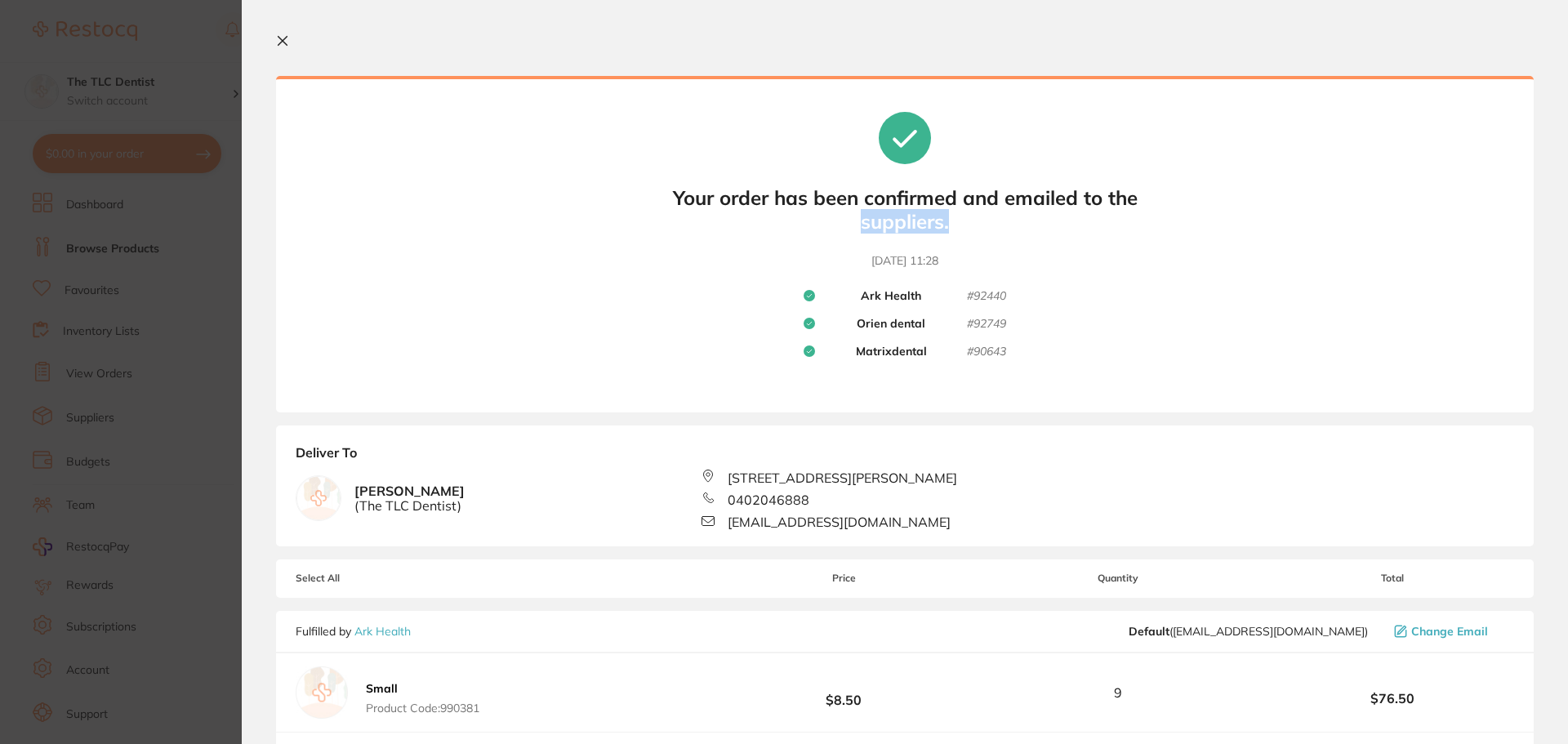
drag, startPoint x: 1223, startPoint y: 189, endPoint x: 1239, endPoint y: 238, distance: 51.5
click at [1234, 234] on div "Your orders are being processed and we will notify you once we have placed the …" at bounding box center [906, 244] width 1258 height 336
click at [190, 118] on section "Update RRP Set your pre negotiated price for this item. Item Agreed RRP (excl. …" at bounding box center [784, 372] width 1568 height 744
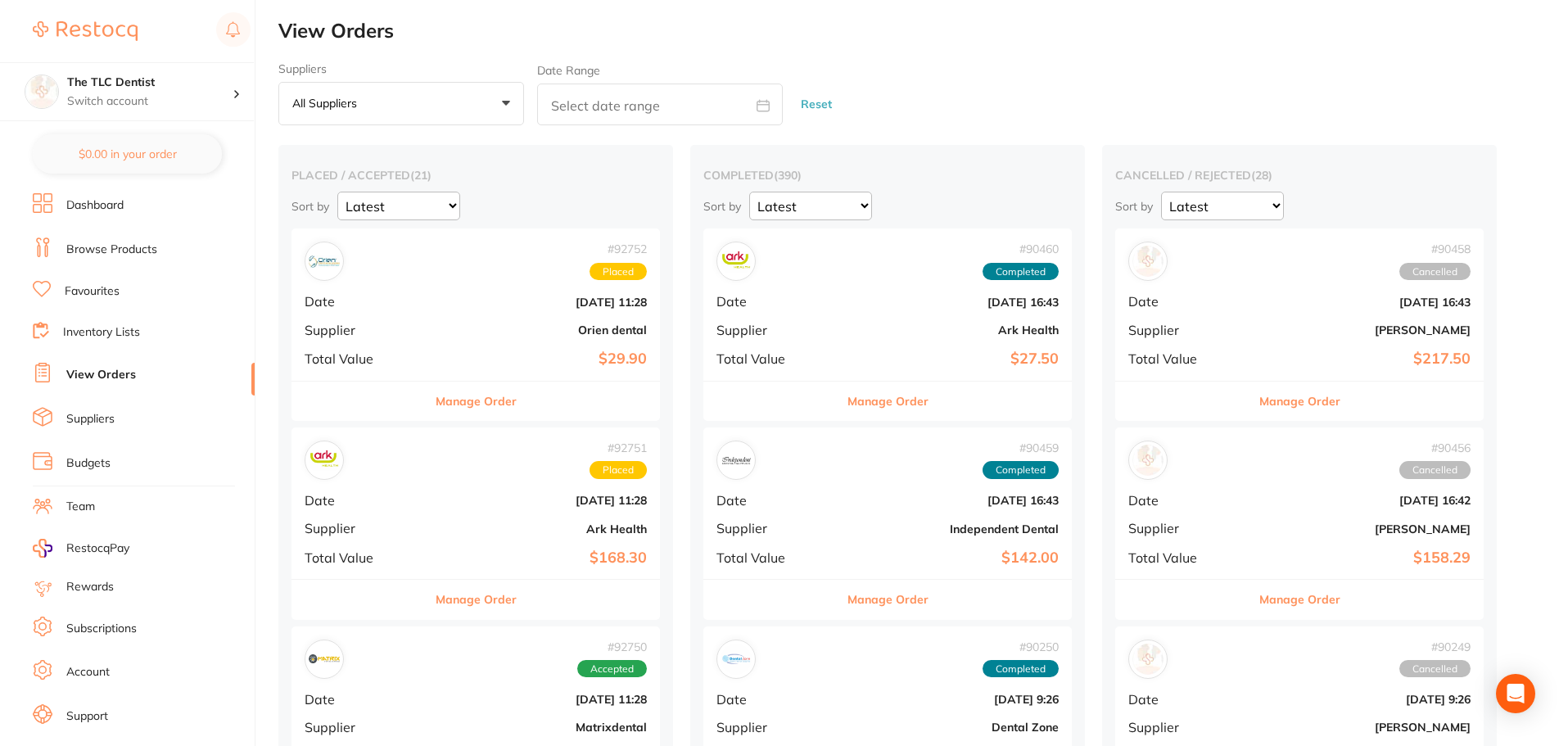
click at [126, 373] on link "View Orders" at bounding box center [101, 374] width 70 height 16
click at [390, 315] on div "# 92752 Placed Date [DATE] 11:28 Supplier Orien dental Total Value $29.90" at bounding box center [475, 304] width 369 height 151
click at [390, 315] on section at bounding box center [784, 373] width 1568 height 746
click at [406, 313] on div "# 92752 Placed Date [DATE] 11:28 Supplier Orien dental Total Value $29.90" at bounding box center [475, 304] width 369 height 151
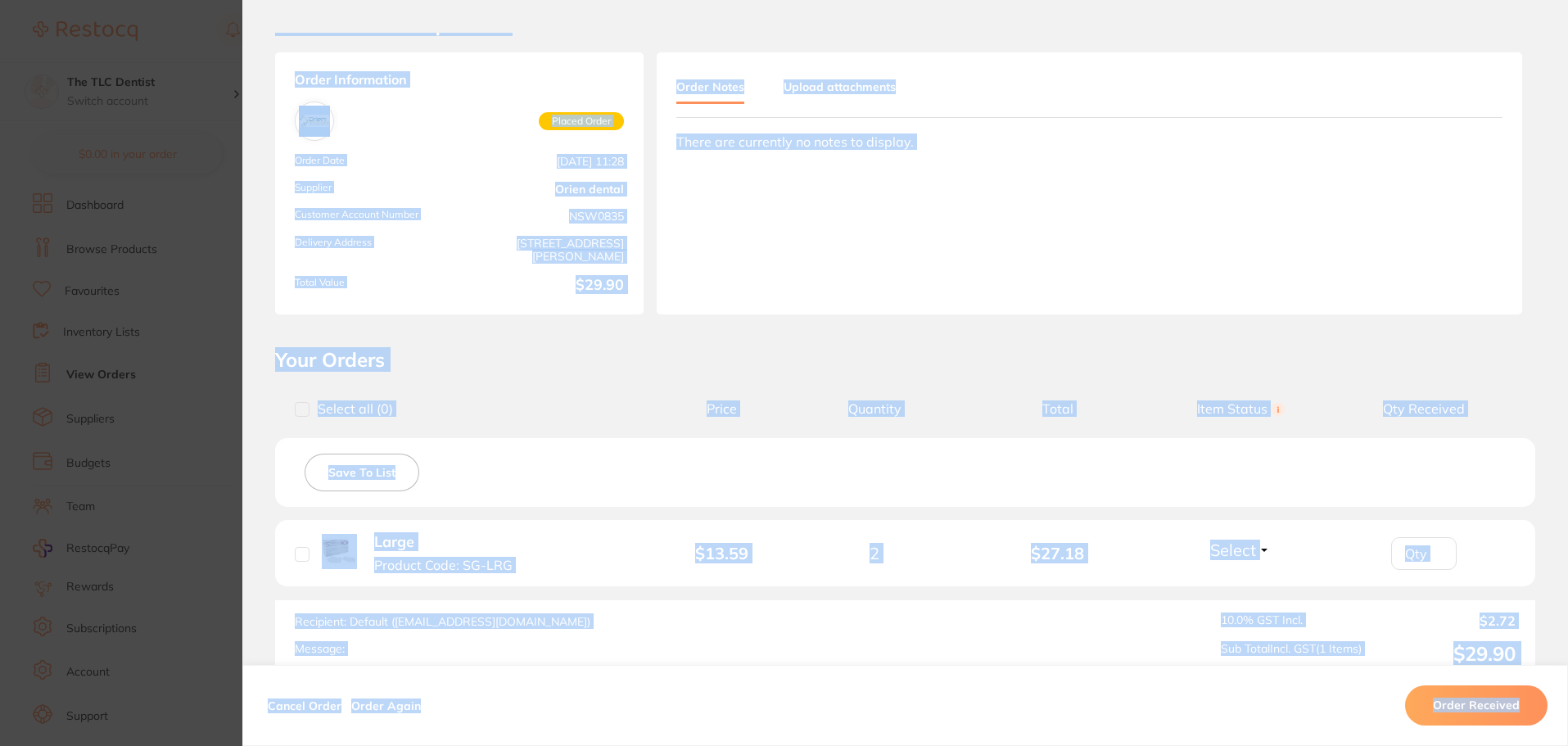
scroll to position [164, 0]
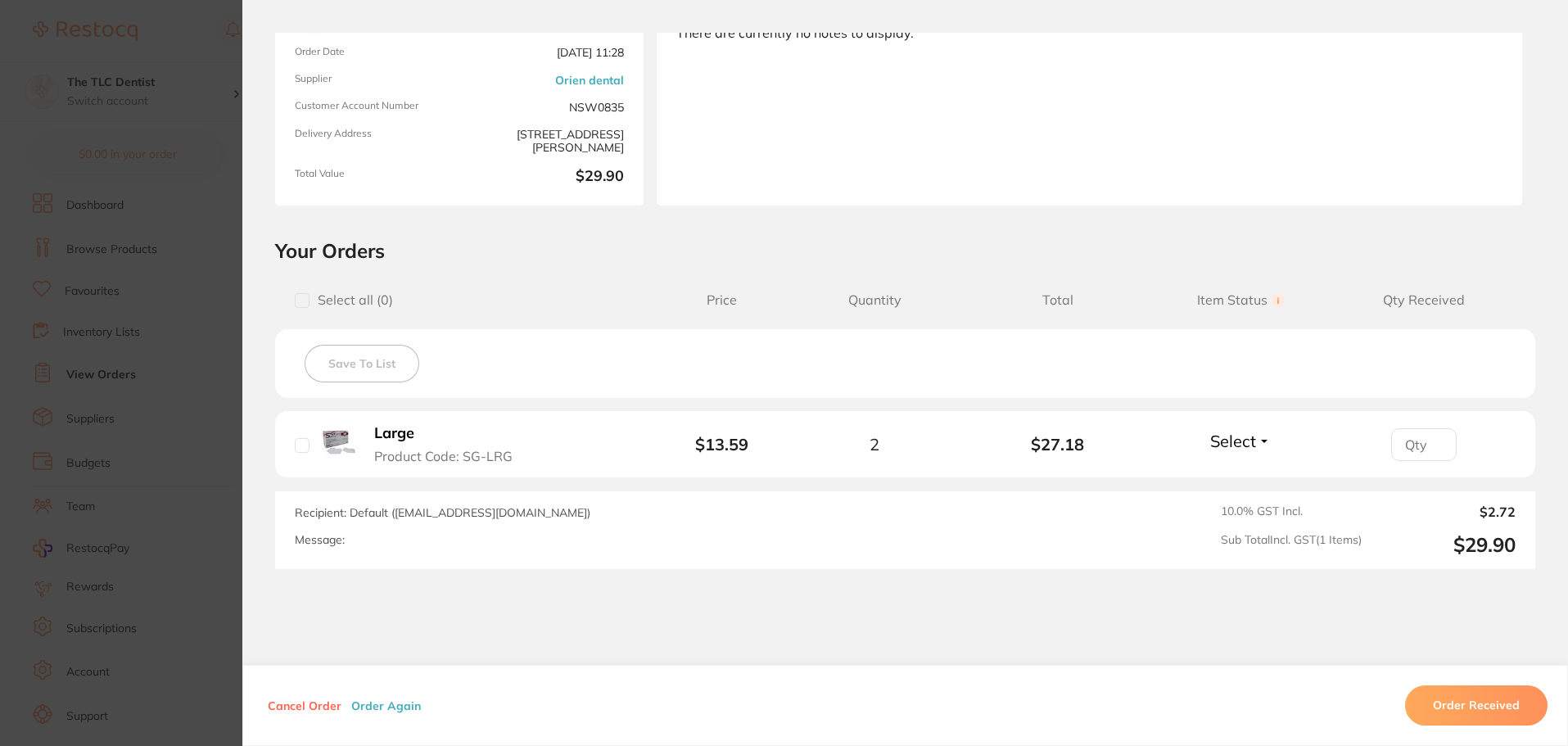
click at [94, 207] on section "Order ID: Restocq- 92752 Order Information Placed Order Order Date [DATE] 11:28…" at bounding box center [784, 373] width 1568 height 746
